Goal: Transaction & Acquisition: Purchase product/service

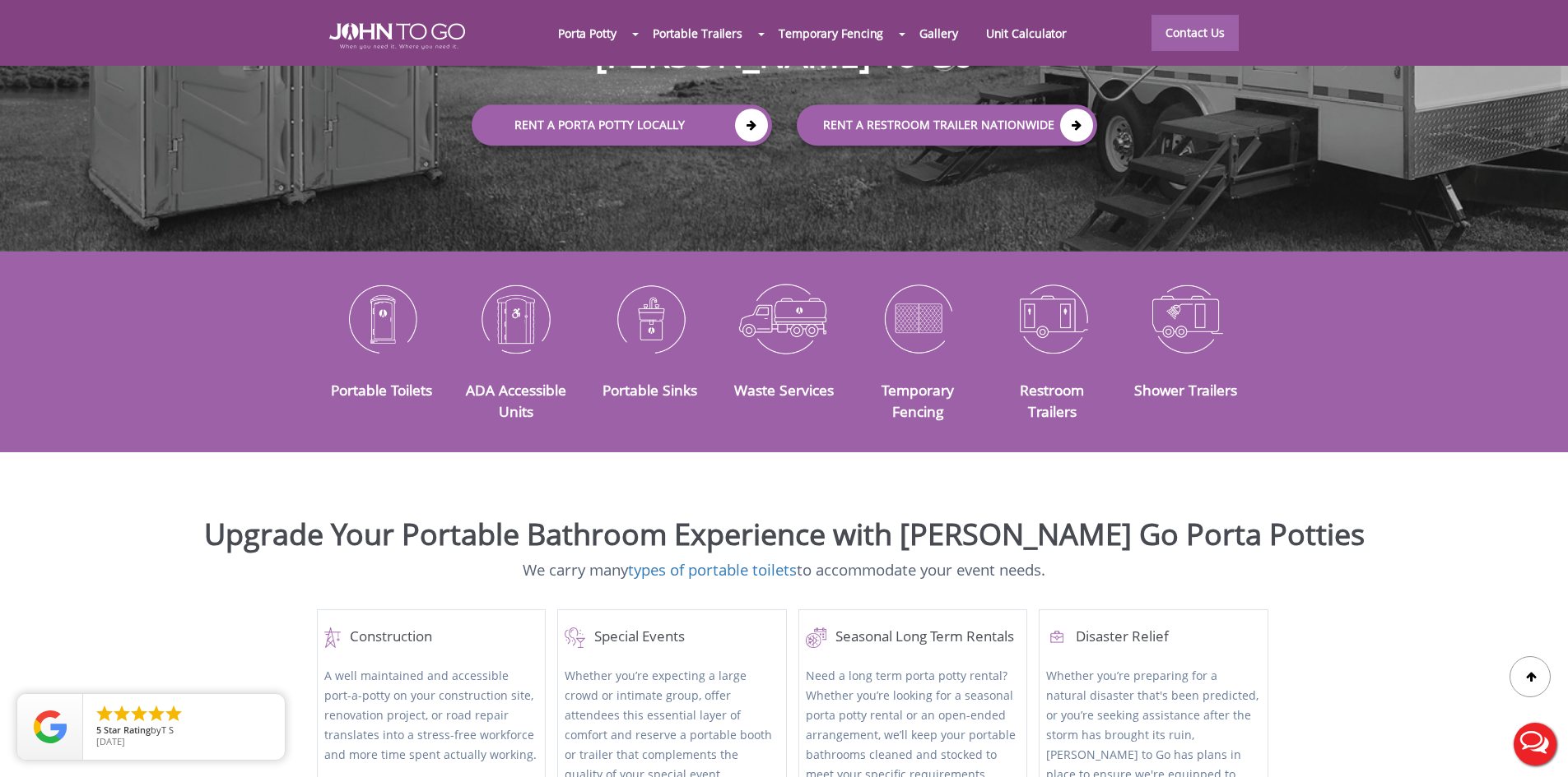
scroll to position [329, 0]
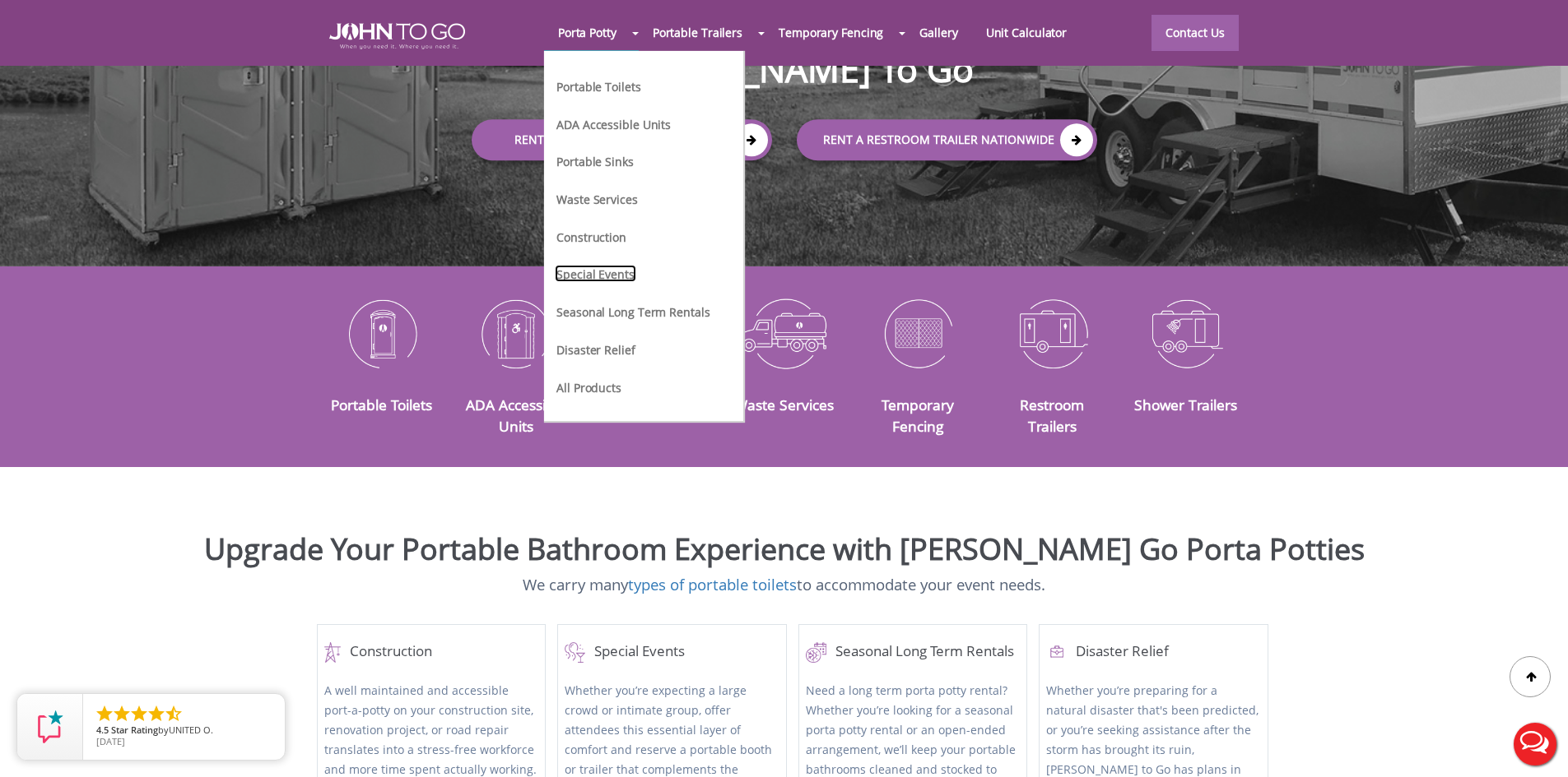
click at [612, 268] on link "Special Events" at bounding box center [595, 273] width 81 height 18
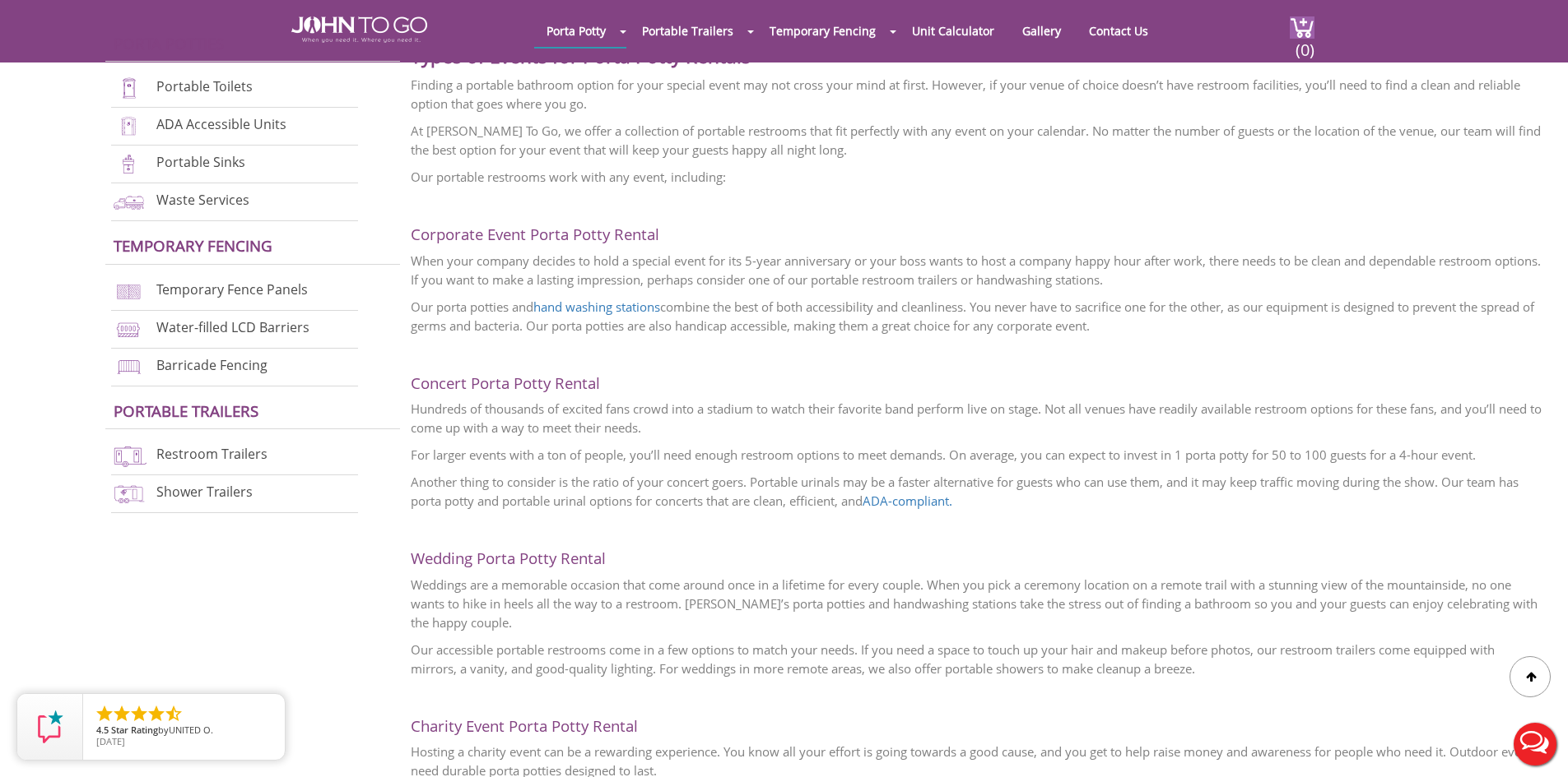
scroll to position [741, 0]
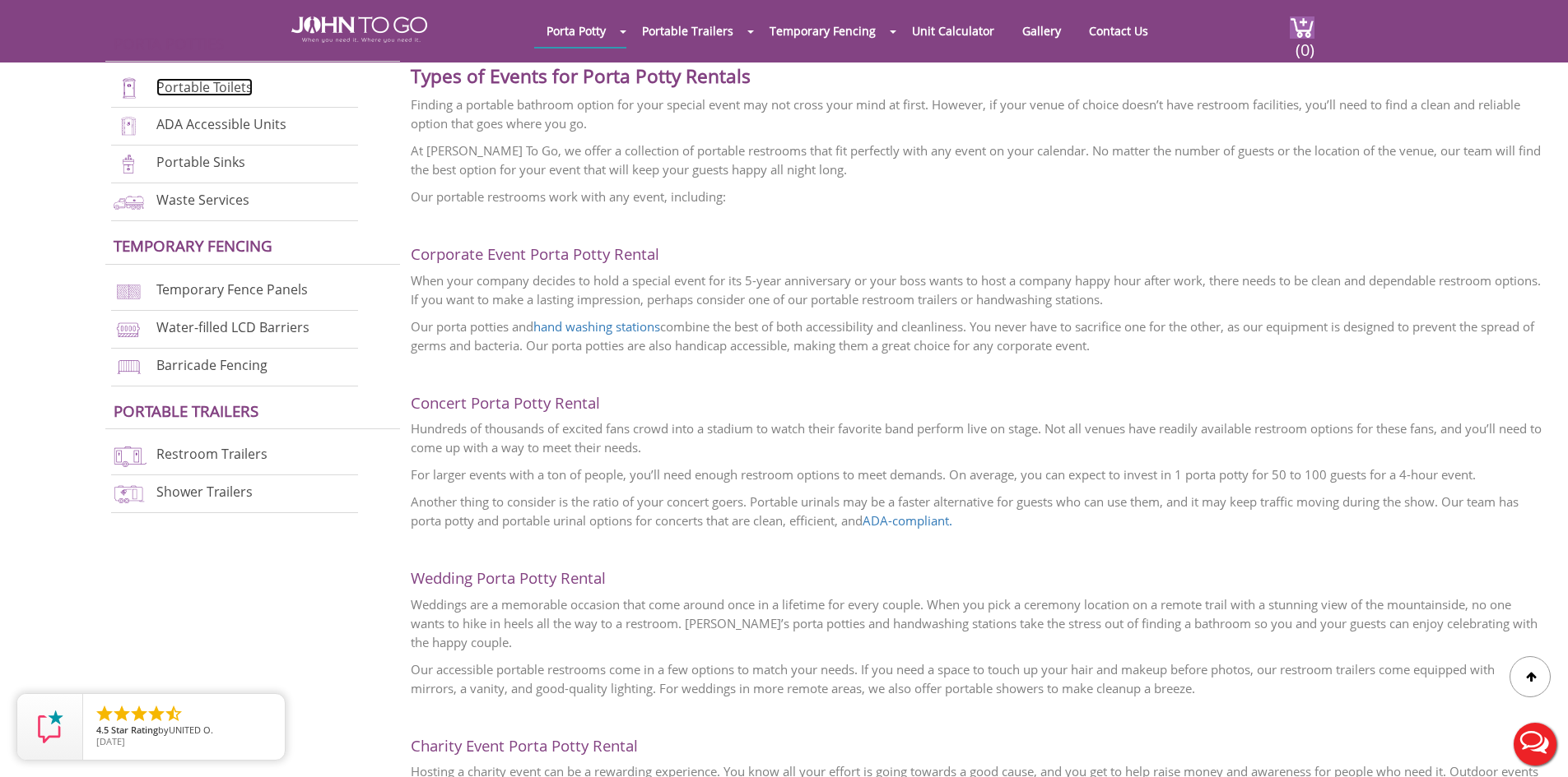
click at [192, 85] on link "Portable Toilets" at bounding box center [205, 87] width 97 height 18
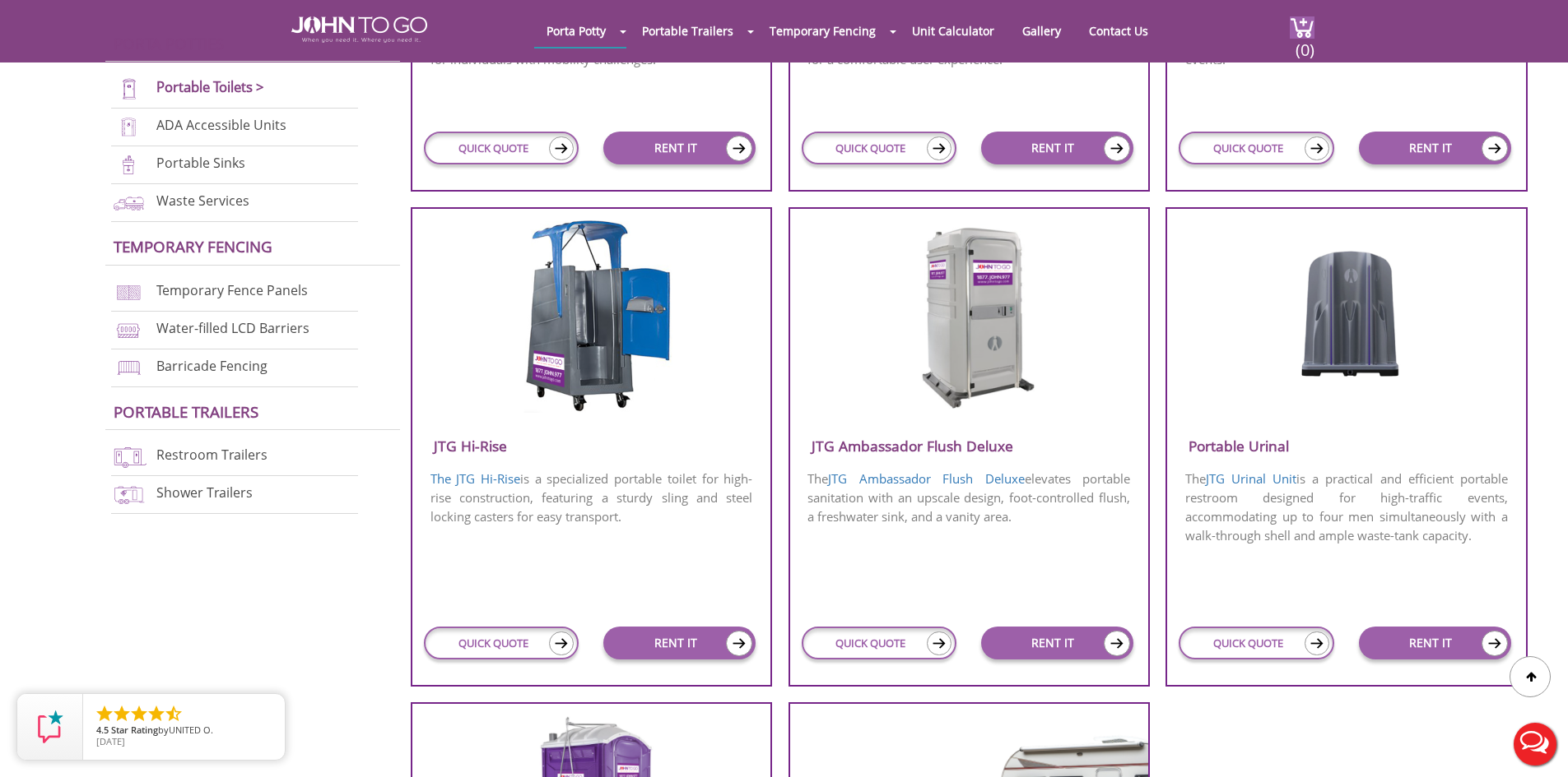
scroll to position [987, 0]
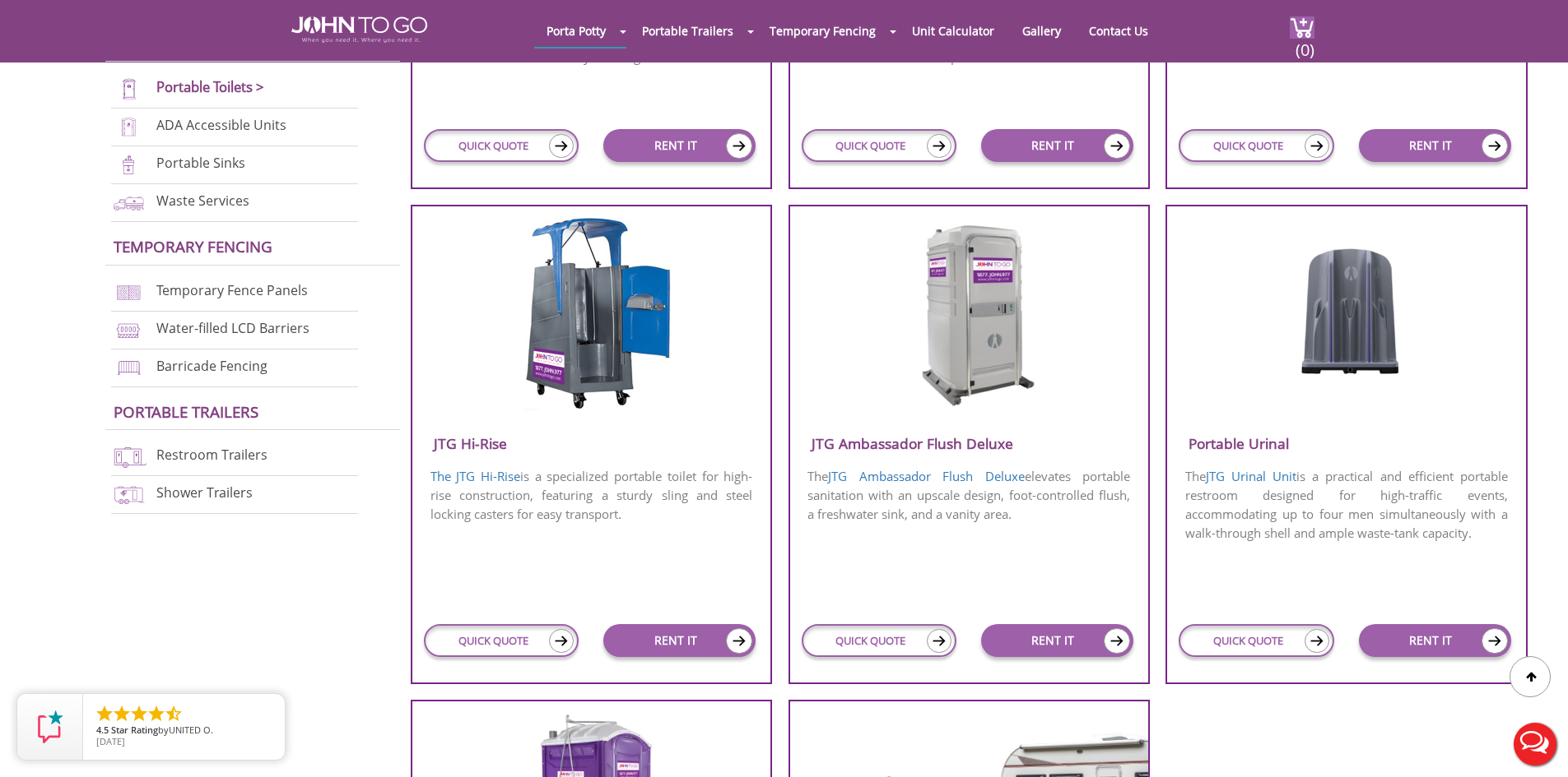
click at [1000, 347] on img at bounding box center [969, 312] width 158 height 189
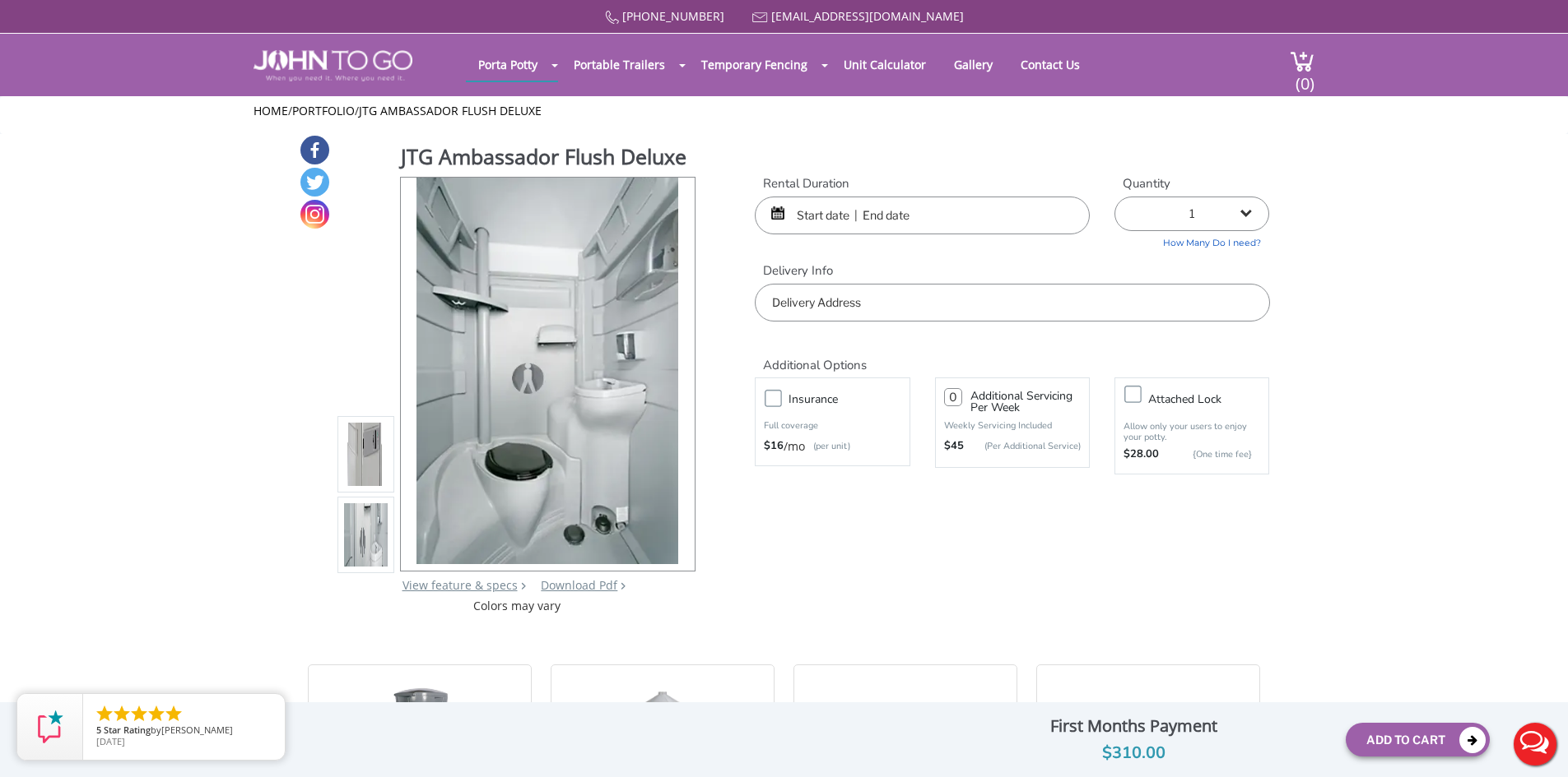
click at [370, 455] on img at bounding box center [367, 455] width 44 height 388
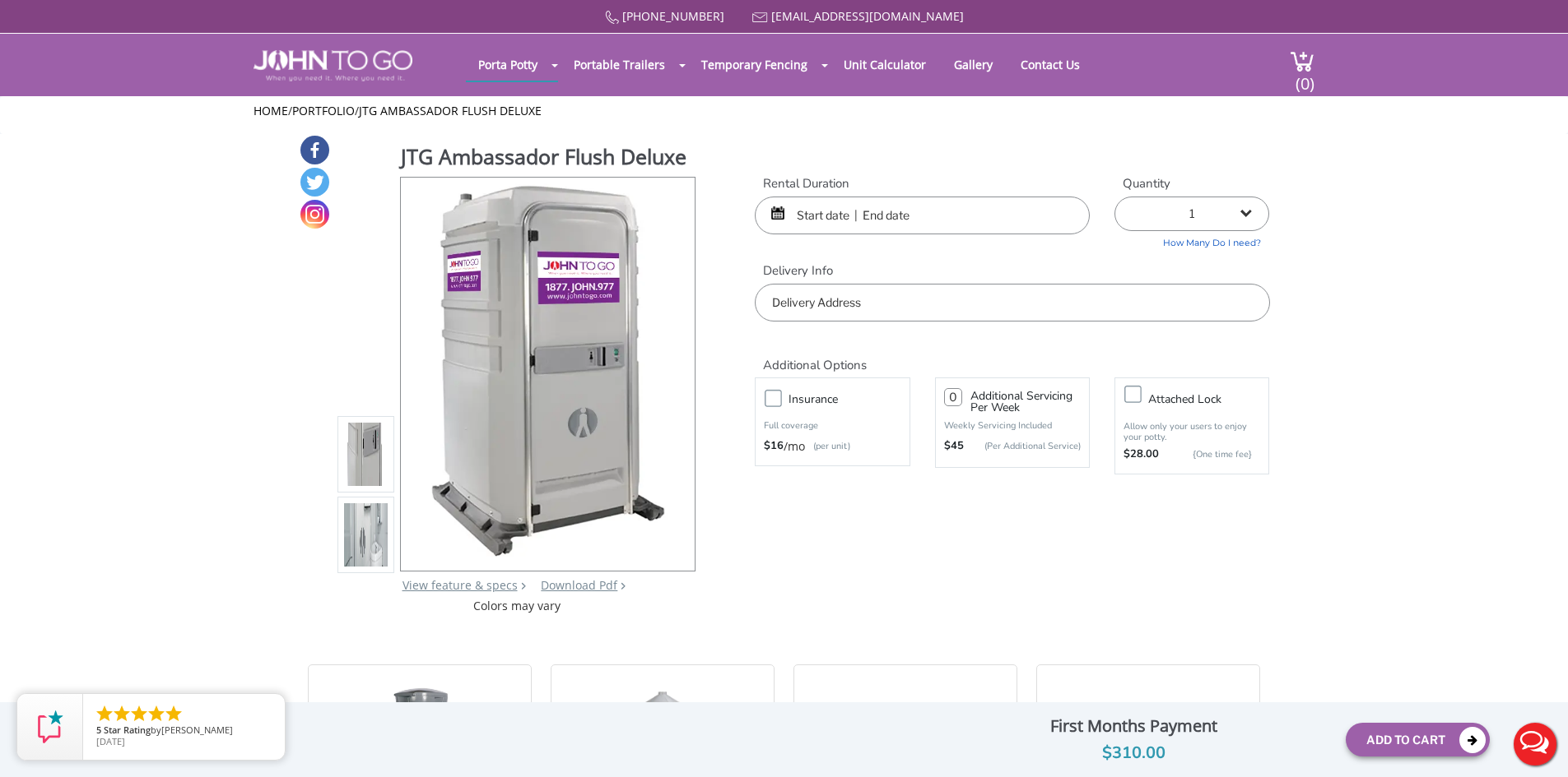
click at [358, 500] on li at bounding box center [366, 535] width 58 height 76
